Goal: Transaction & Acquisition: Purchase product/service

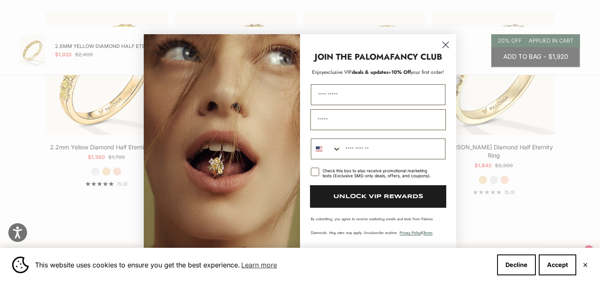
scroll to position [1303, 0]
click at [448, 40] on circle "Close dialog" at bounding box center [446, 45] width 14 height 14
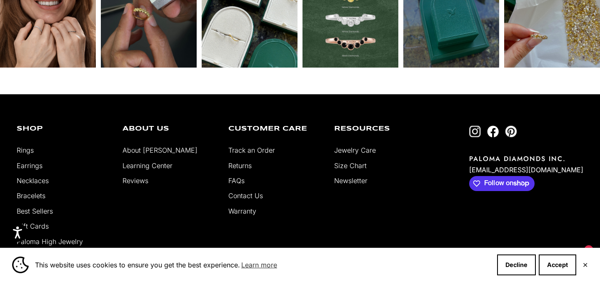
scroll to position [1851, 0]
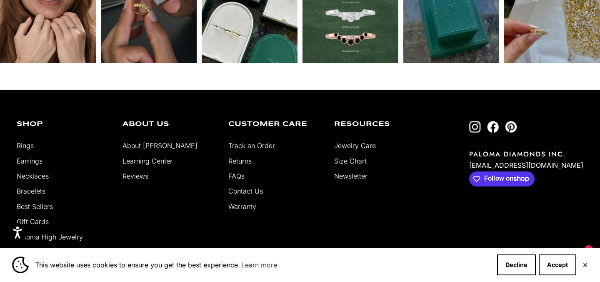
click at [155, 141] on link "About [PERSON_NAME]" at bounding box center [160, 145] width 75 height 8
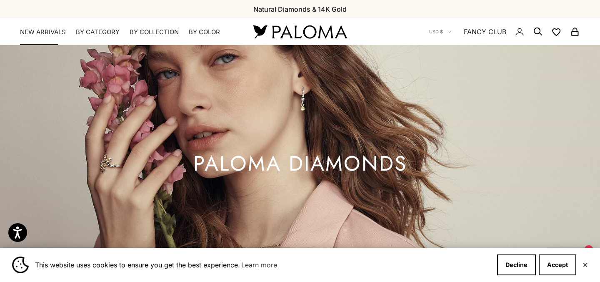
click at [53, 32] on link "NEW ARRIVALS" at bounding box center [43, 32] width 46 height 8
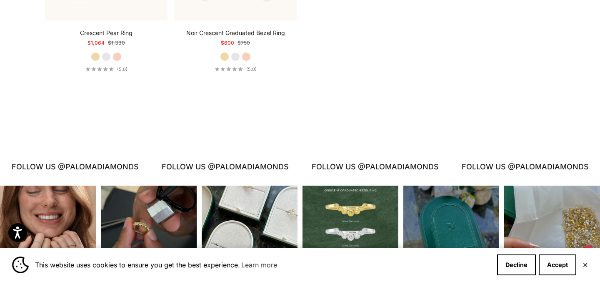
scroll to position [1786, 0]
